Goal: Transaction & Acquisition: Purchase product/service

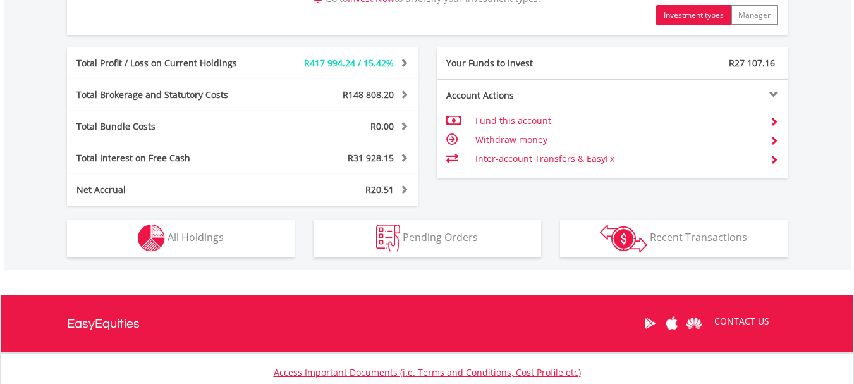
scroll to position [695, 0]
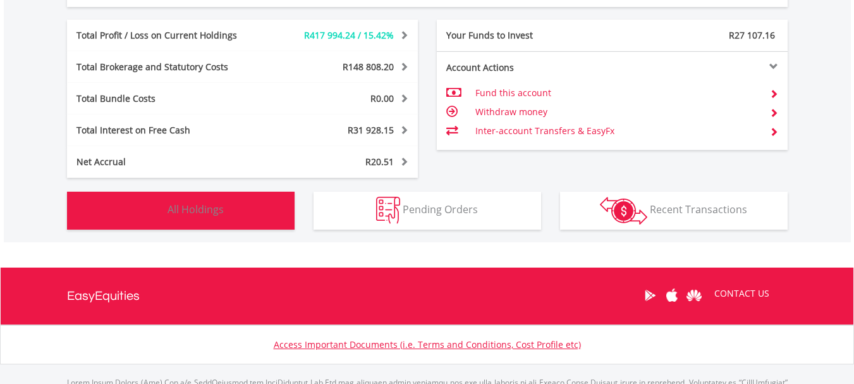
click at [211, 210] on span "All Holdings" at bounding box center [195, 209] width 56 height 14
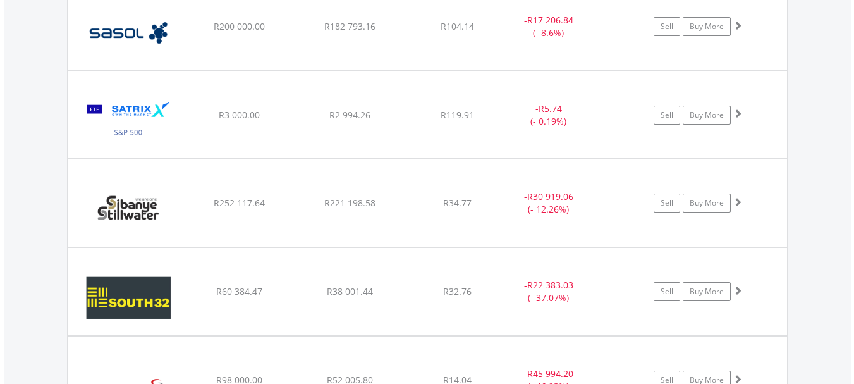
scroll to position [2100, 0]
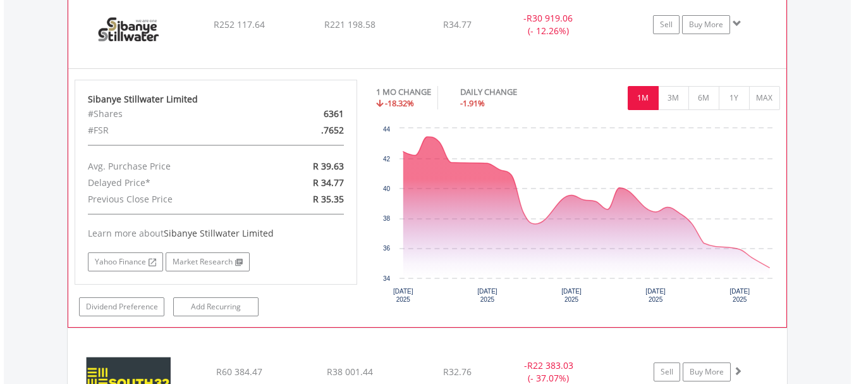
scroll to position [2226, 0]
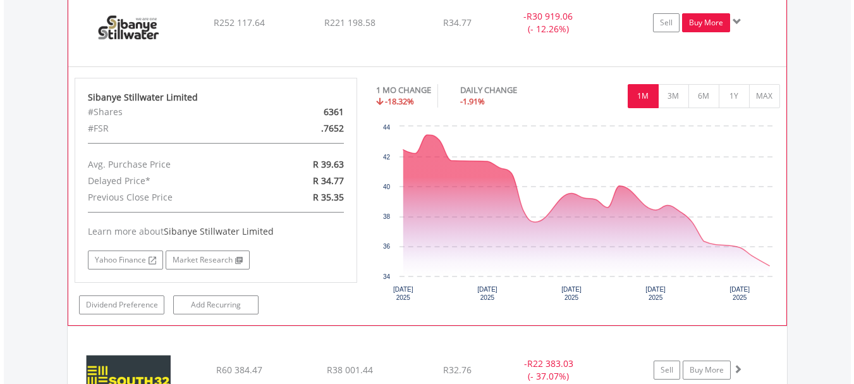
click at [708, 27] on link "Buy More" at bounding box center [706, 22] width 48 height 19
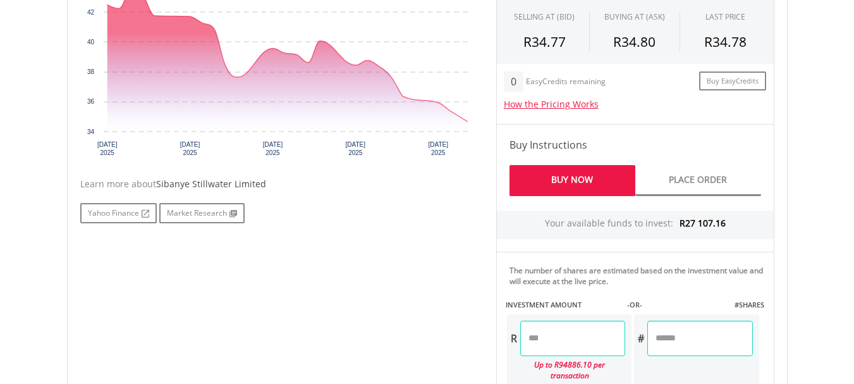
scroll to position [569, 0]
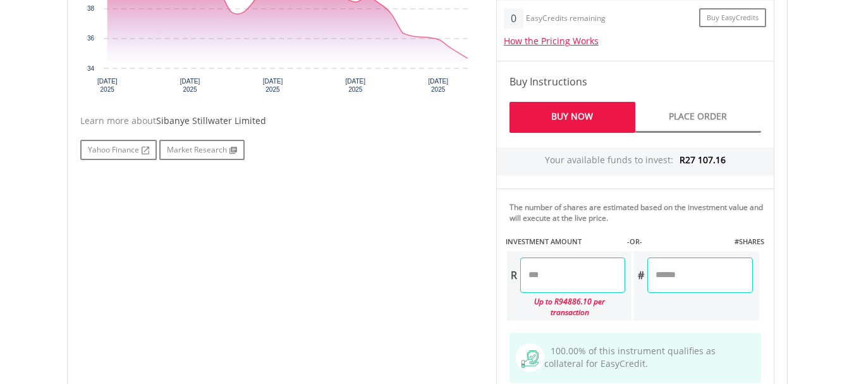
click at [550, 275] on input "number" at bounding box center [572, 274] width 105 height 35
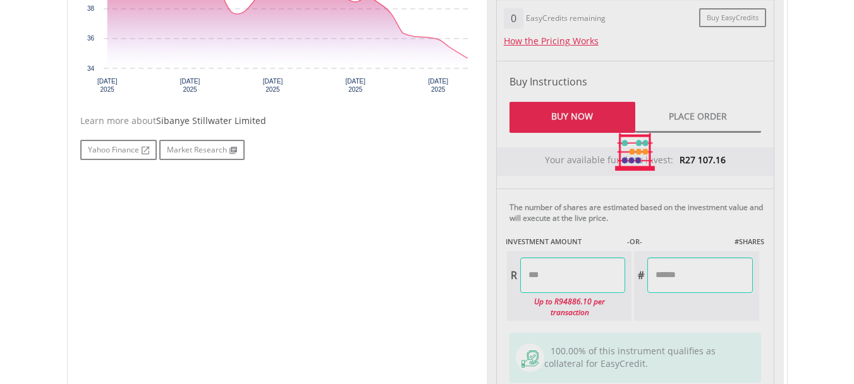
click at [723, 281] on div "Last Updated Price: 15-min. Delay* Price Update Cost: 2 Credits Request A Price…" at bounding box center [634, 152] width 297 height 564
type input "********"
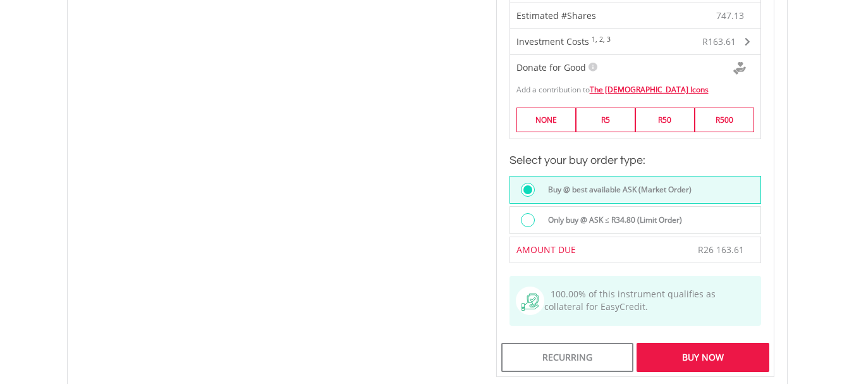
scroll to position [948, 0]
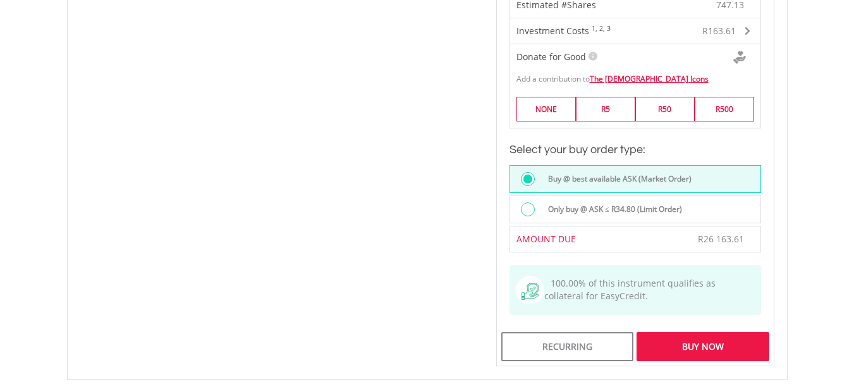
click at [693, 336] on div "Buy Now" at bounding box center [702, 346] width 132 height 29
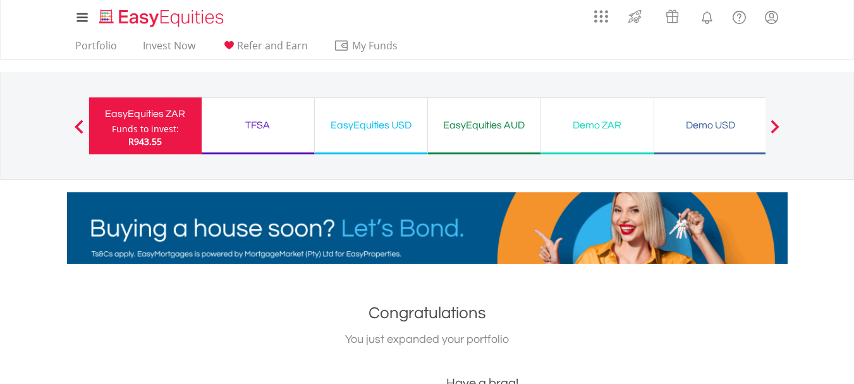
click at [165, 120] on div "EasyEquities ZAR" at bounding box center [145, 114] width 97 height 18
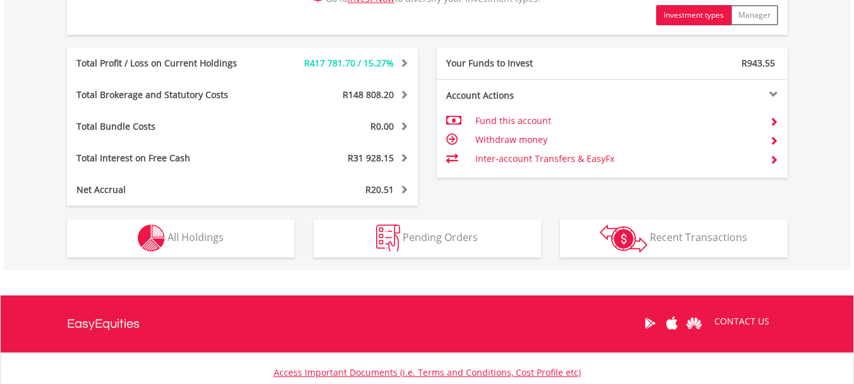
scroll to position [761, 0]
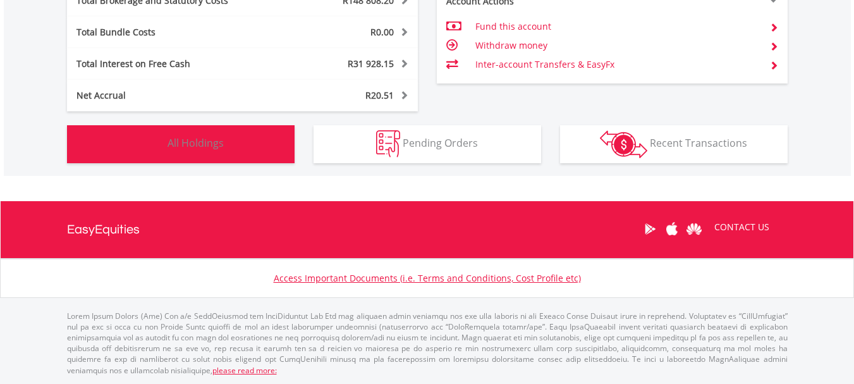
click at [235, 148] on button "Holdings All Holdings" at bounding box center [180, 144] width 227 height 38
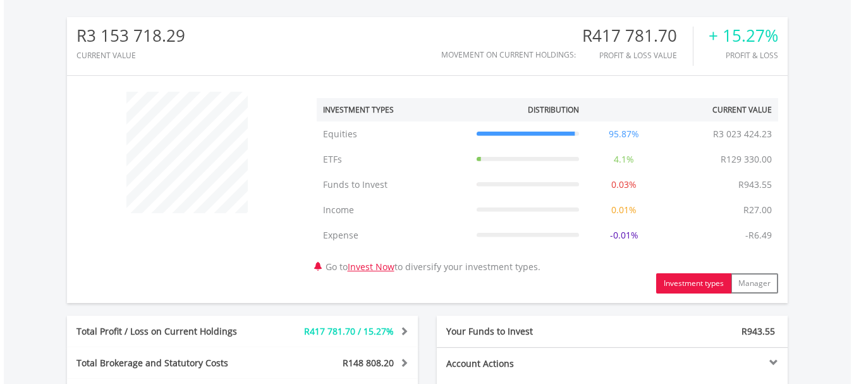
scroll to position [0, 0]
